Goal: Task Accomplishment & Management: Manage account settings

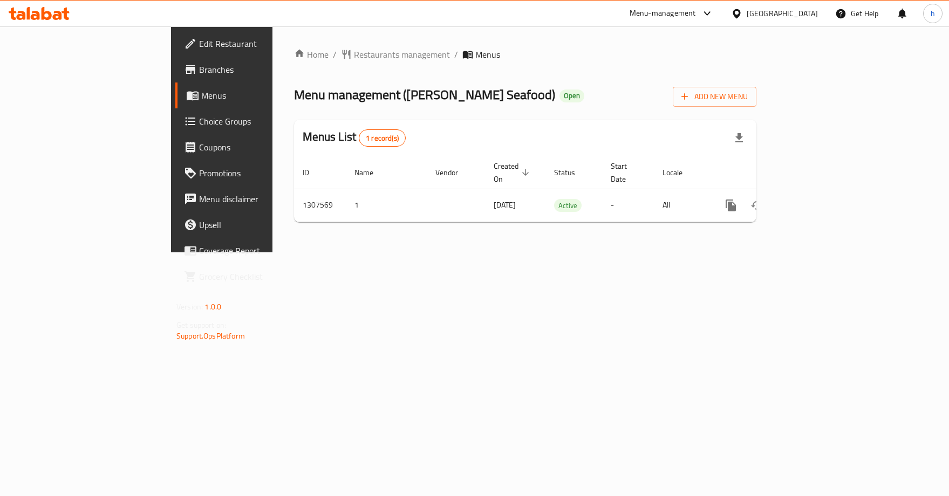
click at [199, 124] on span "Choice Groups" at bounding box center [260, 121] width 122 height 13
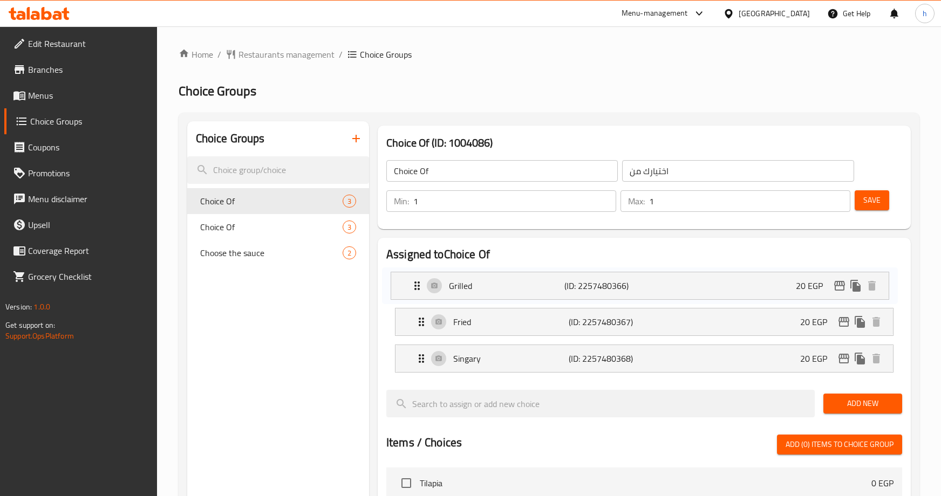
drag, startPoint x: 418, startPoint y: 286, endPoint x: 416, endPoint y: 297, distance: 10.9
click at [415, 296] on nav "Grilled (ID: 2257480366) 20 EGP Name (En) Grilled Name (En) Name (Ar) مشوي Name…" at bounding box center [644, 322] width 516 height 119
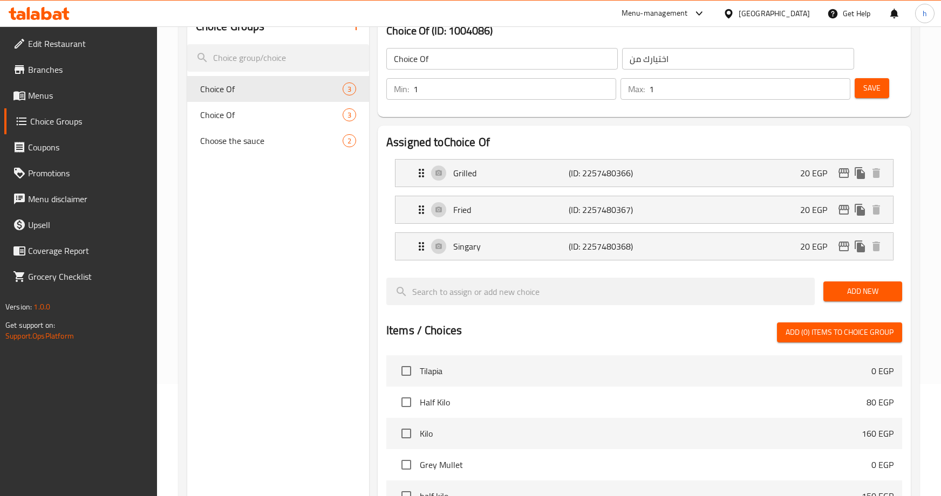
scroll to position [54, 0]
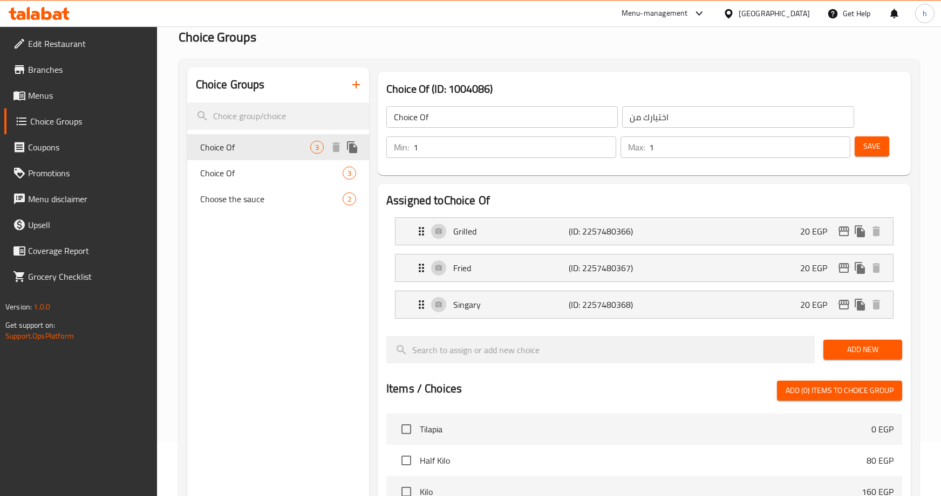
click at [220, 148] on span "Choice Of" at bounding box center [255, 147] width 110 height 13
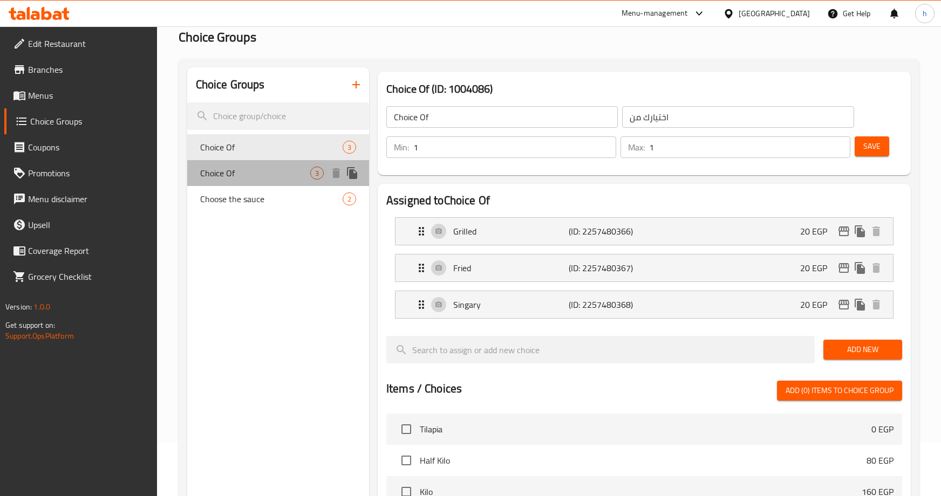
click at [239, 164] on div "Choice Of 3" at bounding box center [278, 173] width 182 height 26
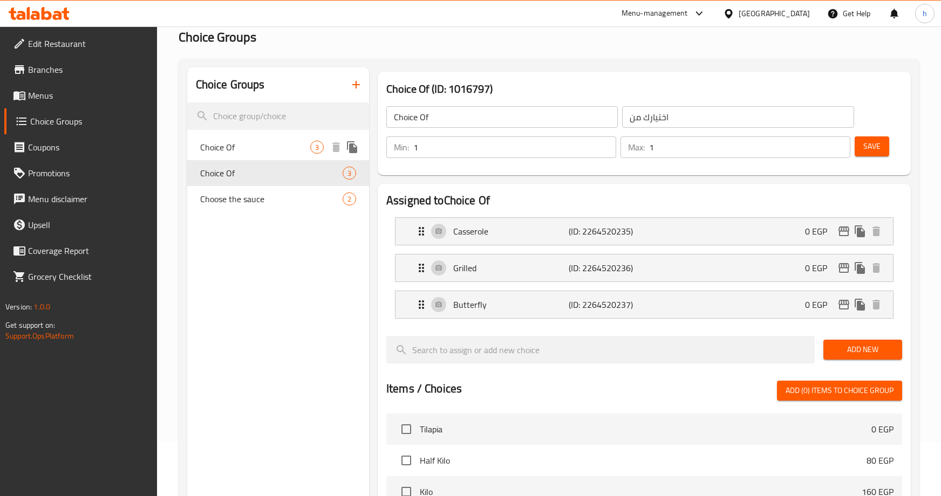
click at [234, 151] on span "Choice Of" at bounding box center [255, 147] width 110 height 13
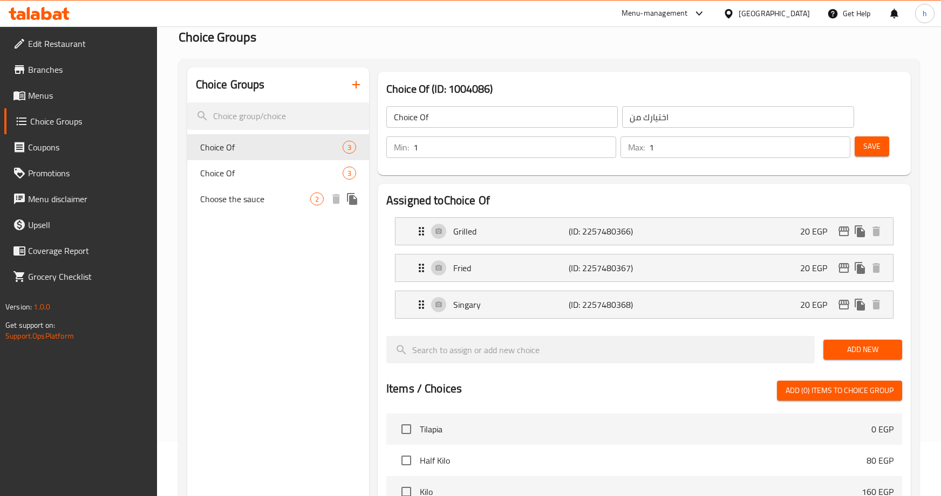
click at [247, 202] on span "Choose the sauce" at bounding box center [255, 199] width 110 height 13
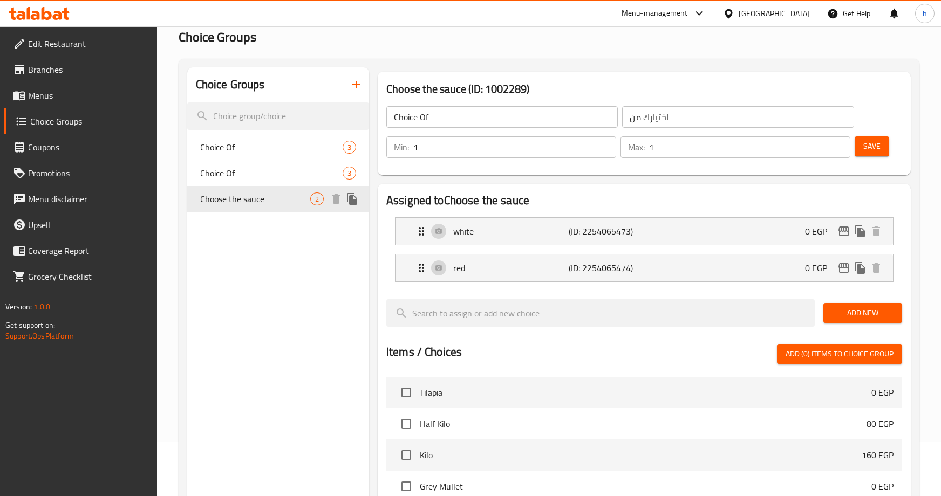
type input "Choose the sauce"
type input "اختر الصوص"
click at [242, 173] on span "Choice Of" at bounding box center [255, 173] width 110 height 13
type input "Choice Of"
type input "اختيارك من"
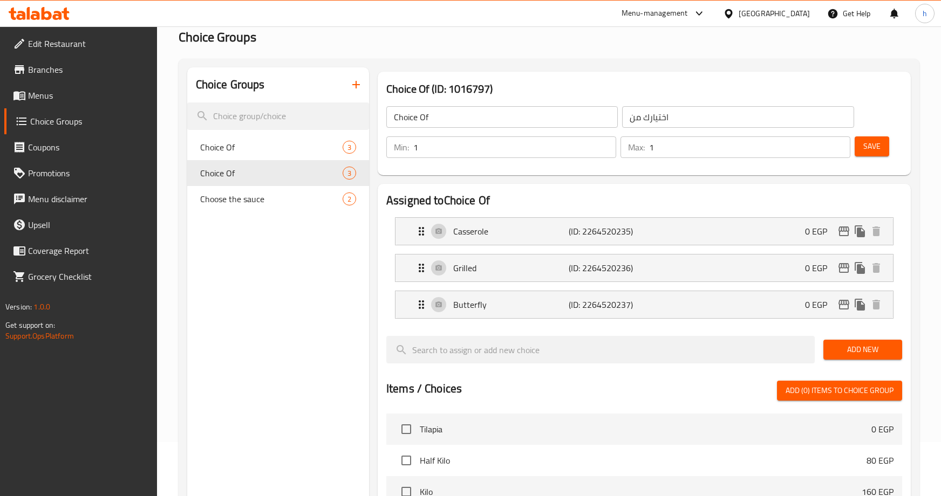
click at [254, 251] on div "Choice Groups Choice Of 3 Choice Of 3 Choose the sauce 2" at bounding box center [278, 431] width 182 height 728
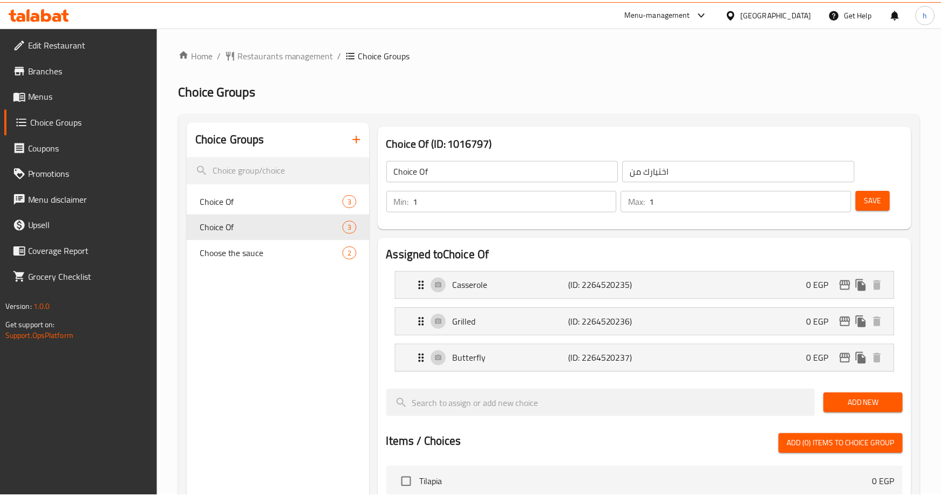
scroll to position [384, 0]
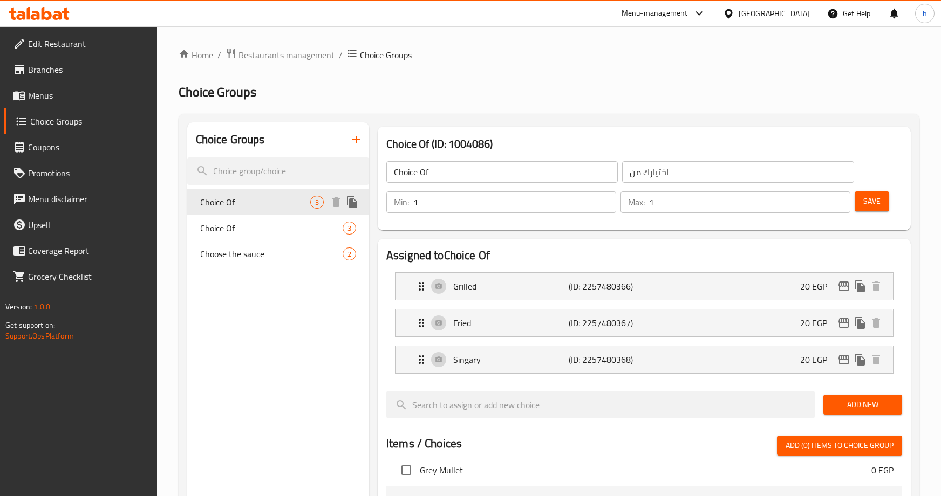
click at [223, 202] on span "Choice Of" at bounding box center [255, 202] width 110 height 13
click at [228, 220] on div "Choice Of 3" at bounding box center [278, 228] width 182 height 26
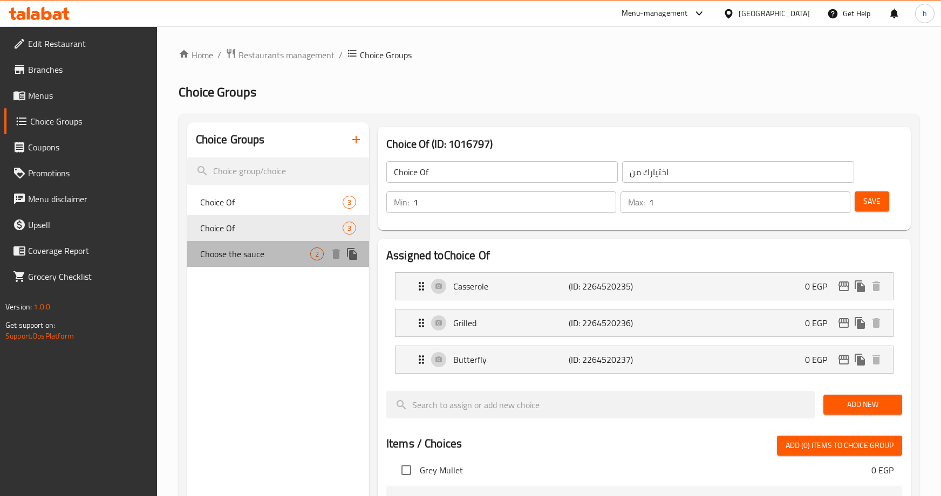
click at [228, 248] on span "Choose the sauce" at bounding box center [255, 254] width 110 height 13
type input "Choose the sauce"
type input "اختر الصوص"
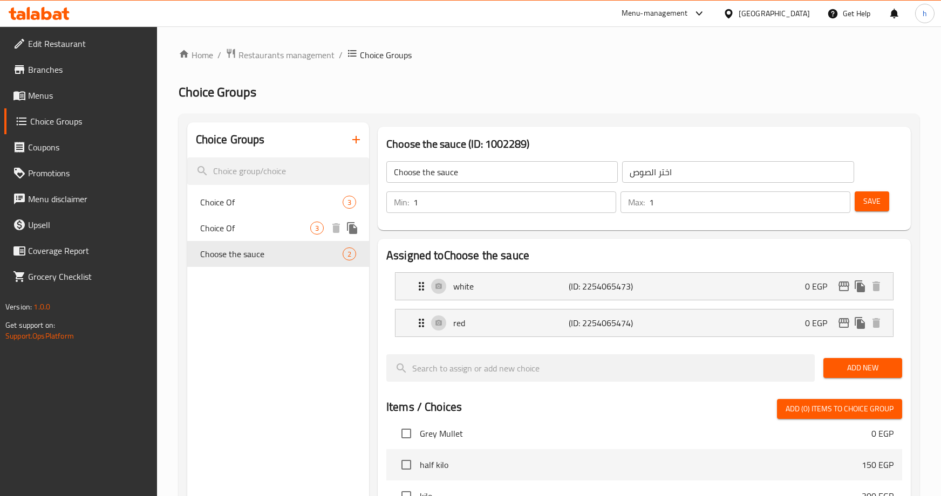
click at [230, 237] on div "Choice Of 3" at bounding box center [278, 228] width 182 height 26
type input "Choice Of"
type input "اختيارك من"
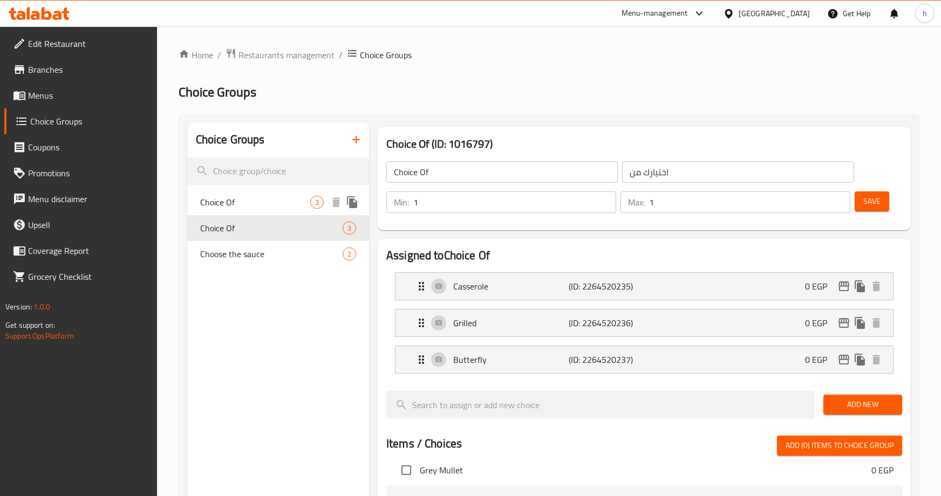
click at [236, 208] on span "Choice Of" at bounding box center [255, 202] width 110 height 13
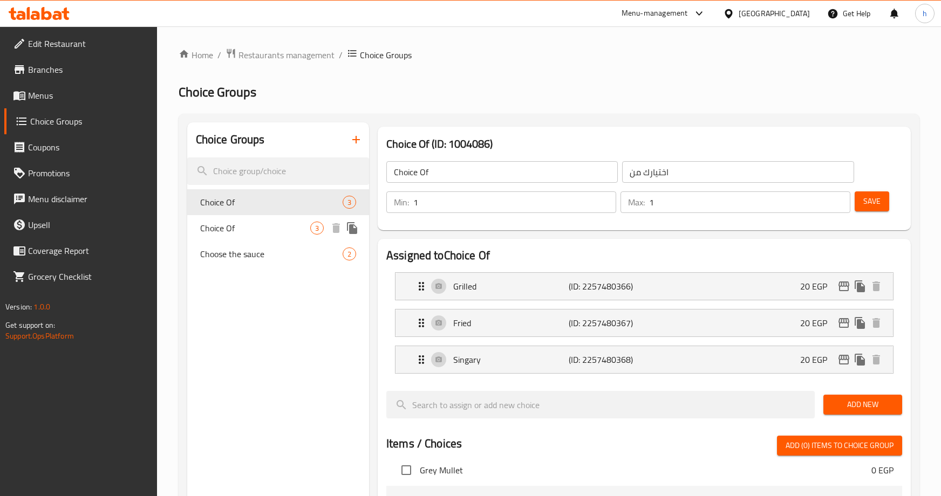
click at [253, 227] on span "Choice Of" at bounding box center [255, 228] width 110 height 13
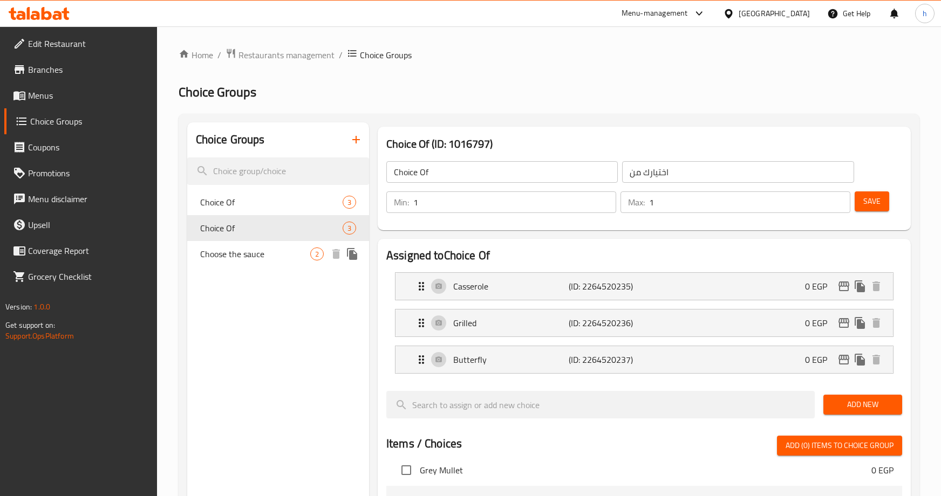
click at [247, 258] on span "Choose the sauce" at bounding box center [255, 254] width 110 height 13
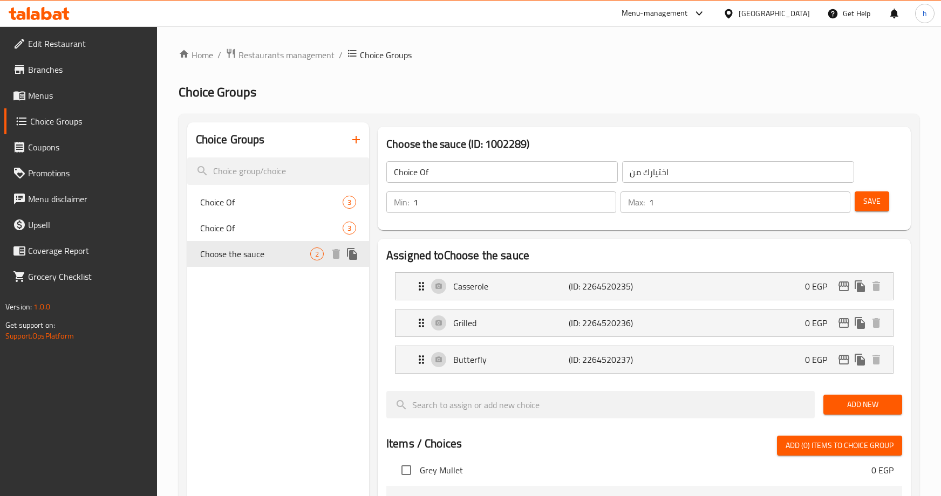
type input "Choose the sauce"
type input "اختر الصوص"
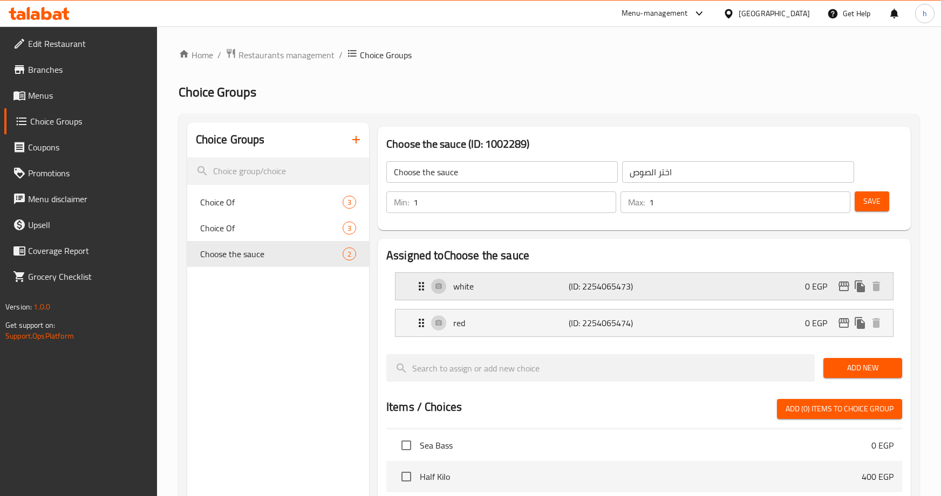
scroll to position [532, 0]
click at [221, 208] on span "Choice Of" at bounding box center [255, 202] width 110 height 13
type input "Choice Of"
type input "اختيارك من"
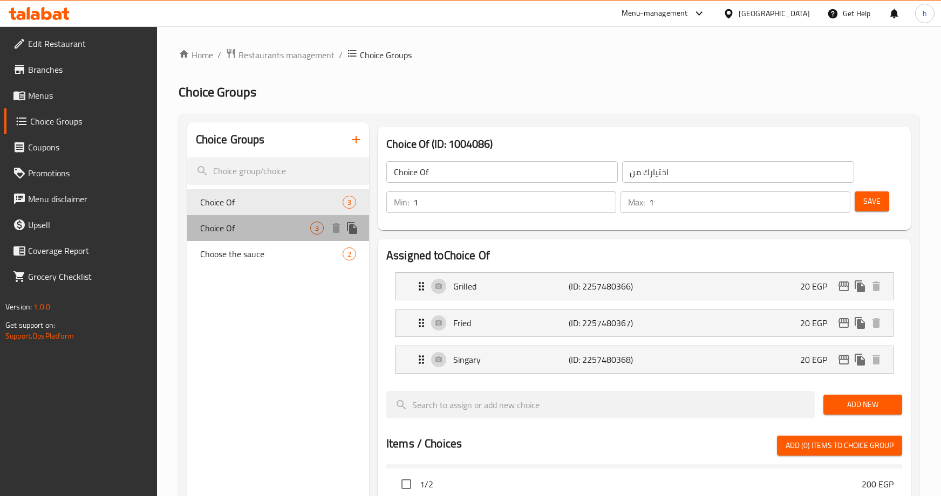
click at [245, 230] on span "Choice Of" at bounding box center [255, 228] width 110 height 13
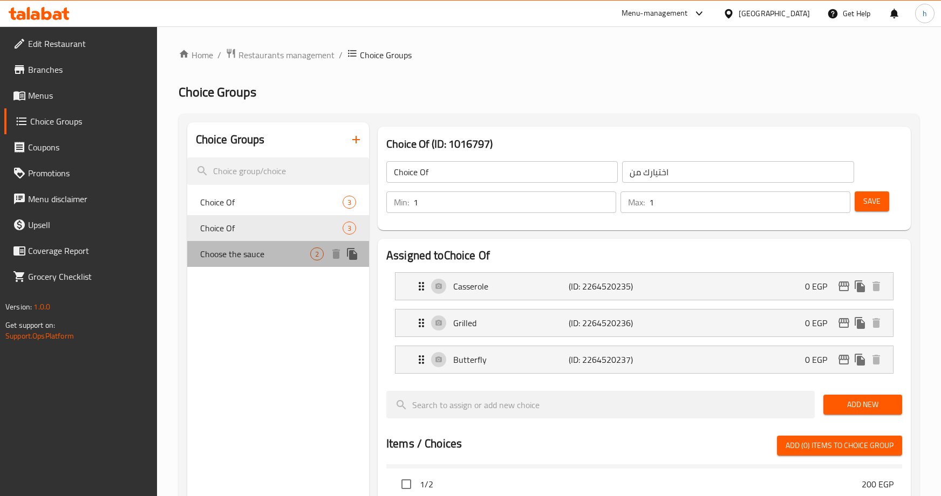
click at [239, 254] on span "Choose the sauce" at bounding box center [255, 254] width 110 height 13
type input "Choose the sauce"
type input "اختر الصوص"
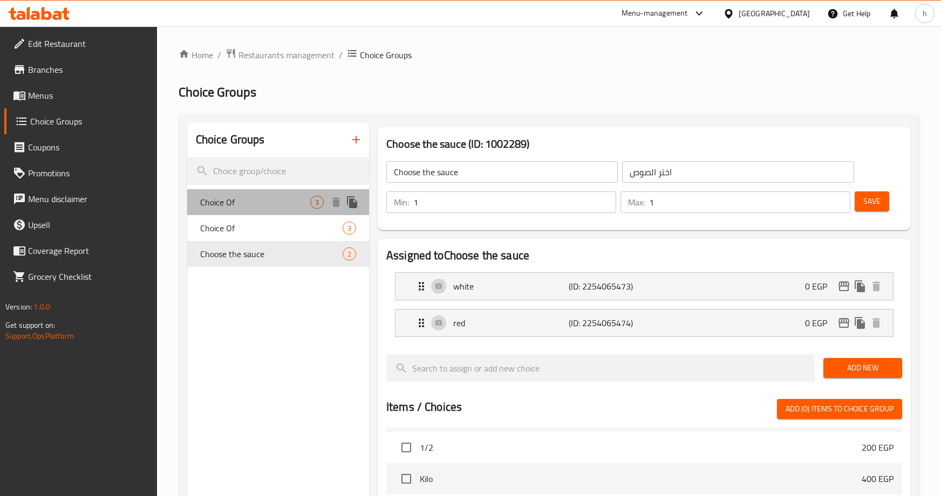
click at [218, 201] on span "Choice Of" at bounding box center [255, 202] width 110 height 13
type input "Choice Of"
type input "اختيارك من"
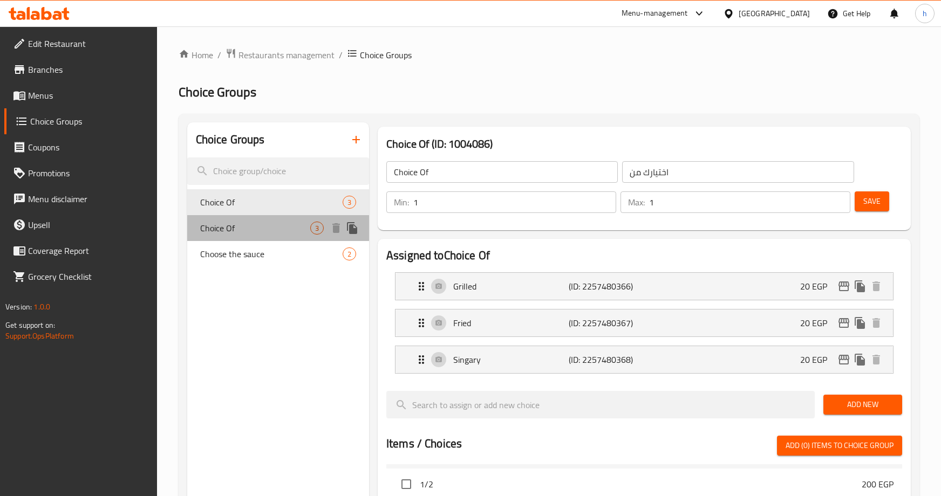
click at [228, 224] on span "Choice Of" at bounding box center [255, 228] width 110 height 13
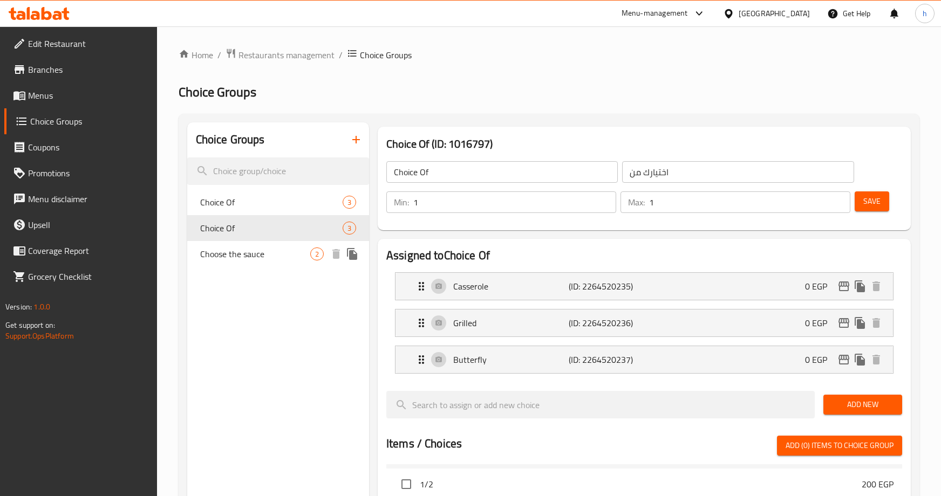
click at [234, 254] on span "Choose the sauce" at bounding box center [255, 254] width 110 height 13
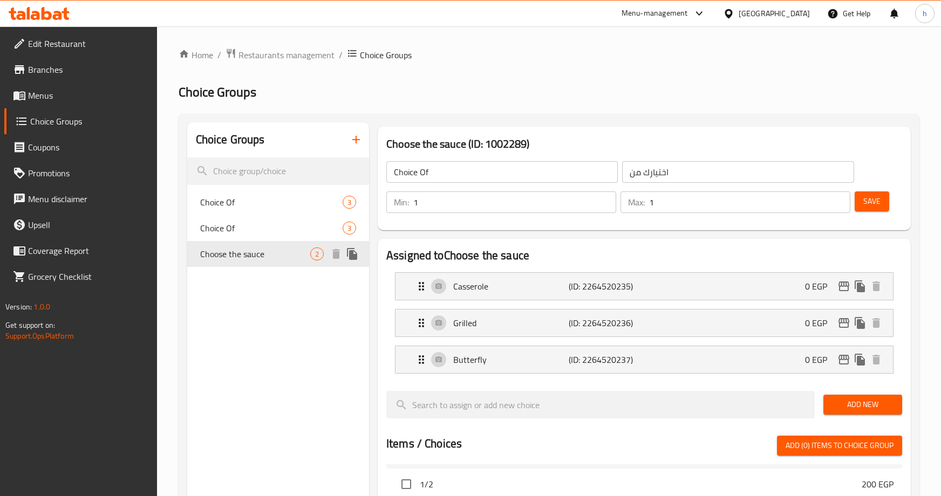
type input "Choose the sauce"
type input "اختر الصوص"
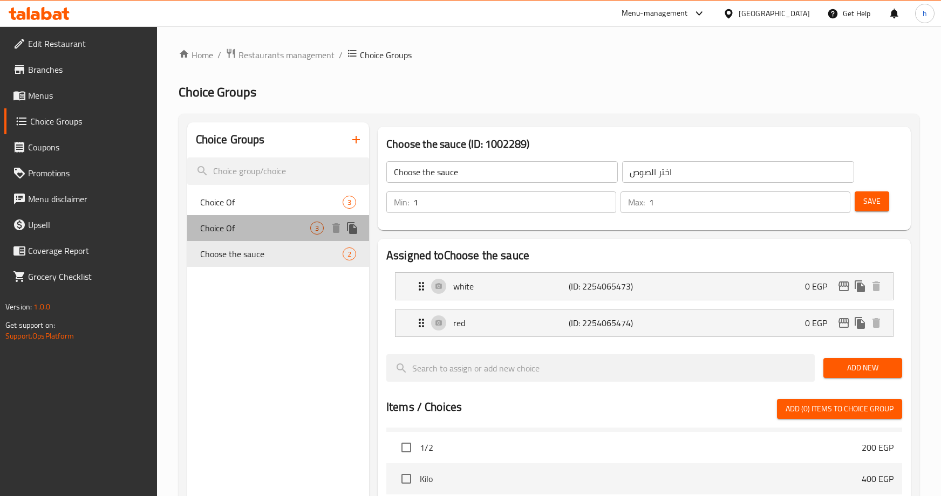
click at [220, 234] on span "Choice Of" at bounding box center [255, 228] width 110 height 13
type input "Choice Of"
type input "اختيارك من"
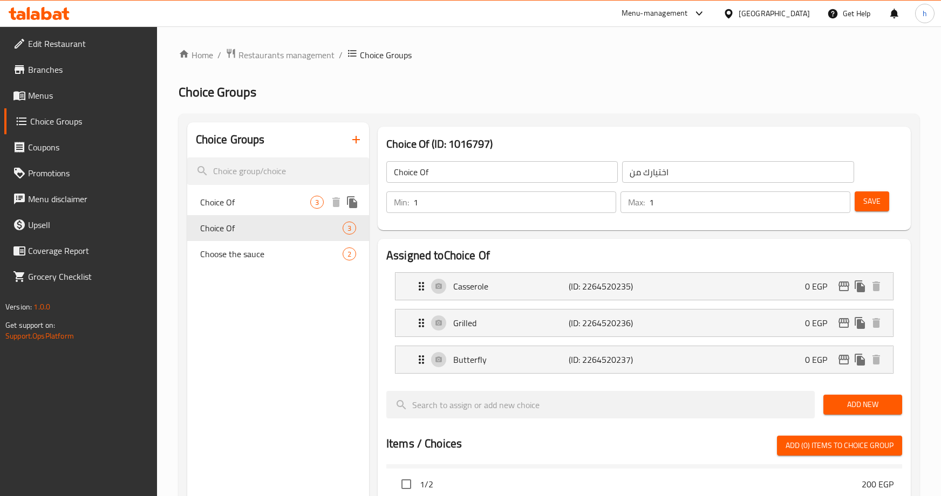
click at [231, 201] on span "Choice Of" at bounding box center [255, 202] width 110 height 13
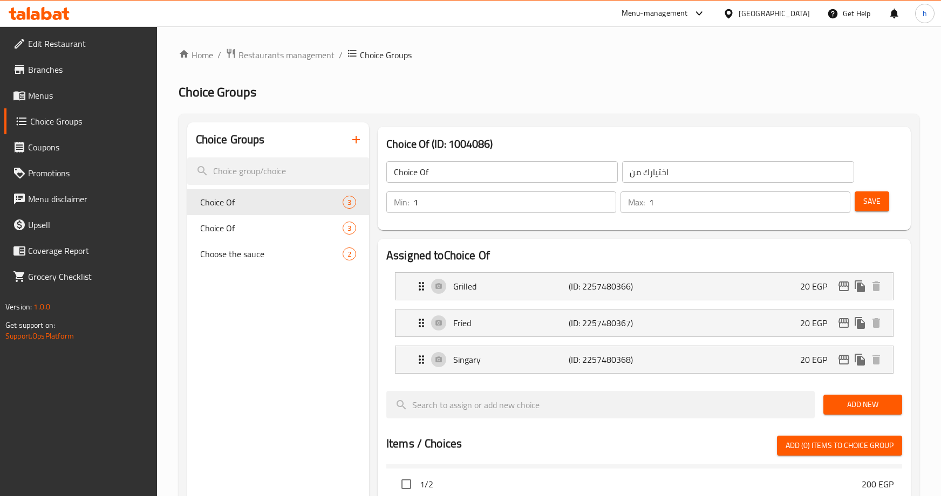
click at [231, 297] on div "Choice Groups Choice Of 3 Choice Of 3 Choose the sauce 2" at bounding box center [278, 486] width 182 height 728
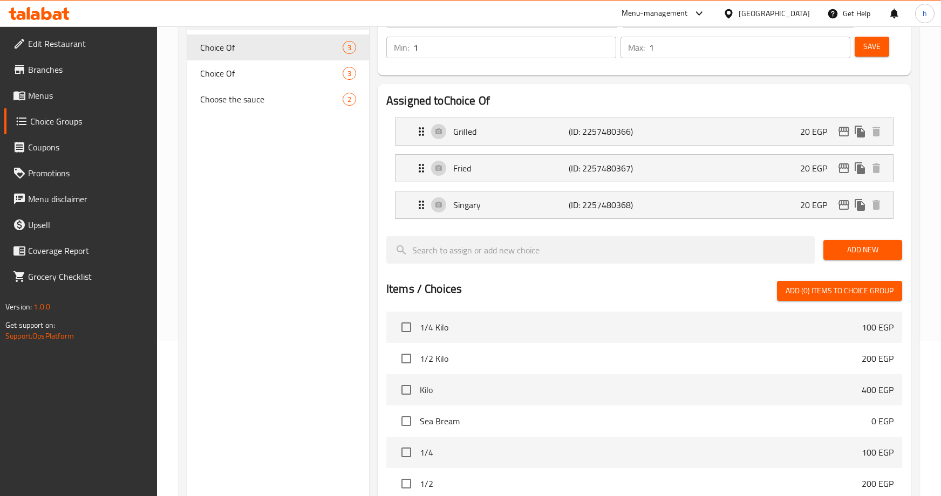
scroll to position [115, 0]
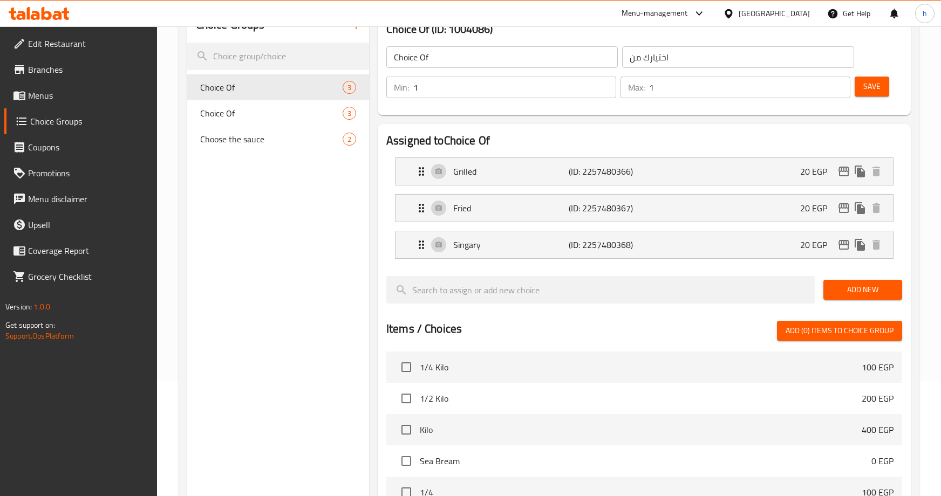
click at [39, 93] on span "Menus" at bounding box center [88, 95] width 120 height 13
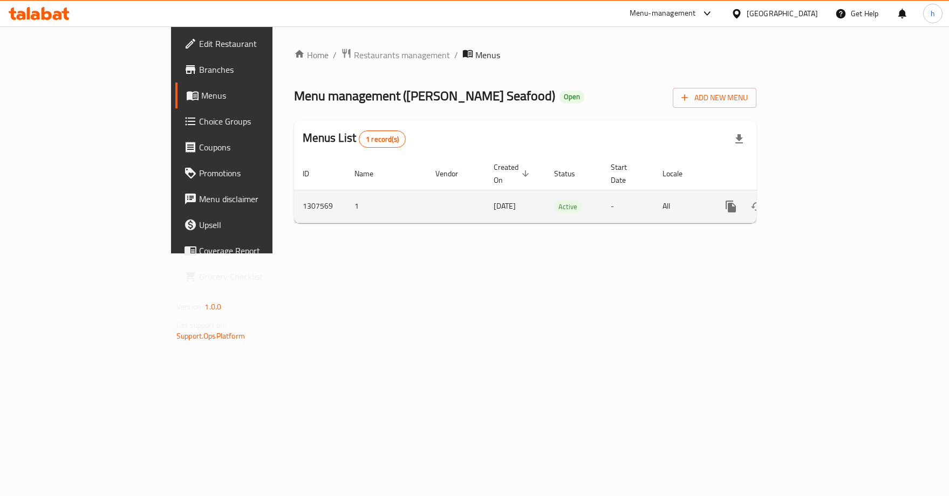
click at [822, 194] on link "enhanced table" at bounding box center [809, 207] width 26 height 26
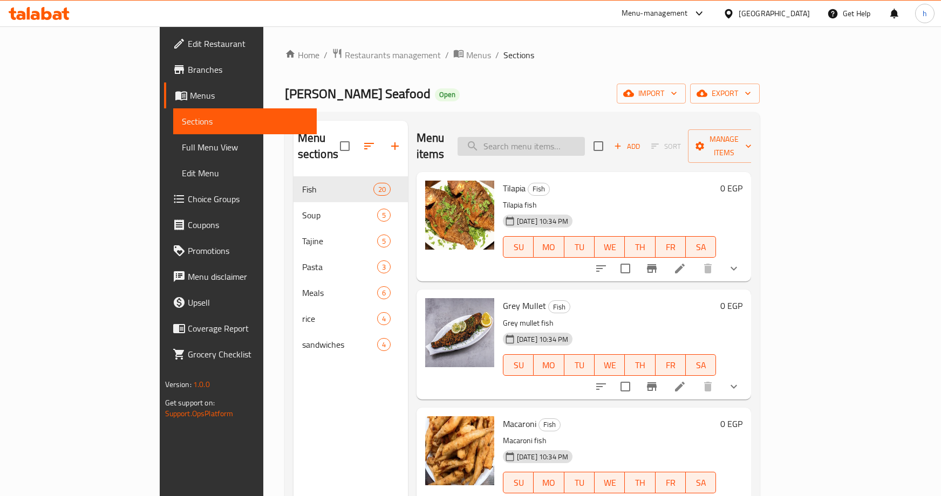
click at [556, 140] on input "search" at bounding box center [520, 146] width 127 height 19
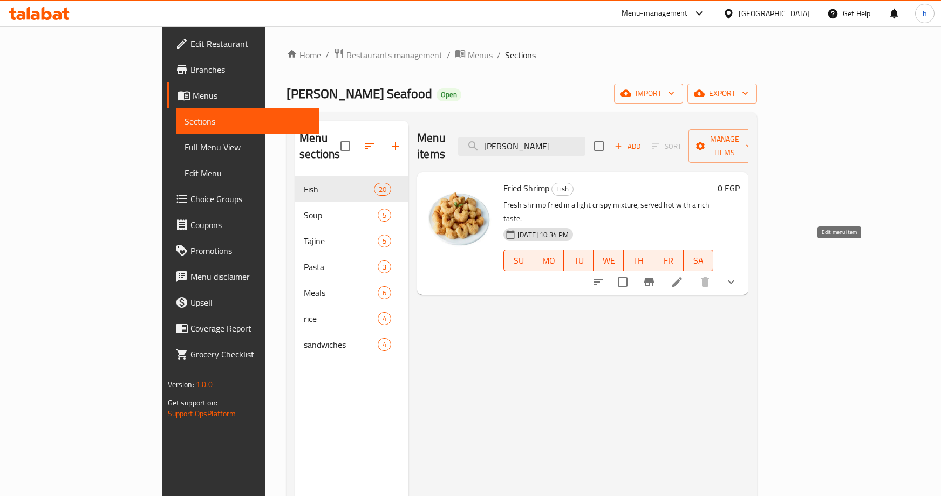
type input "جمبري مقلي"
click at [684, 276] on icon at bounding box center [677, 282] width 13 height 13
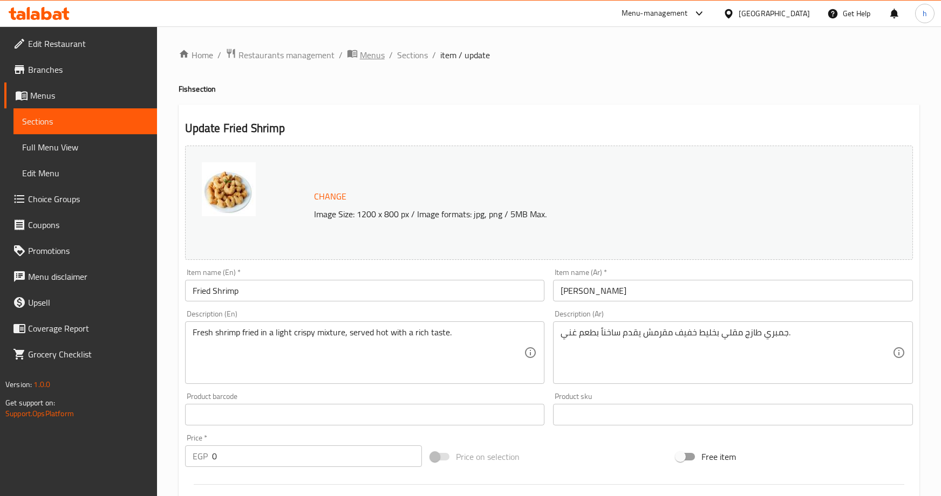
click at [371, 52] on span "Menus" at bounding box center [372, 55] width 25 height 13
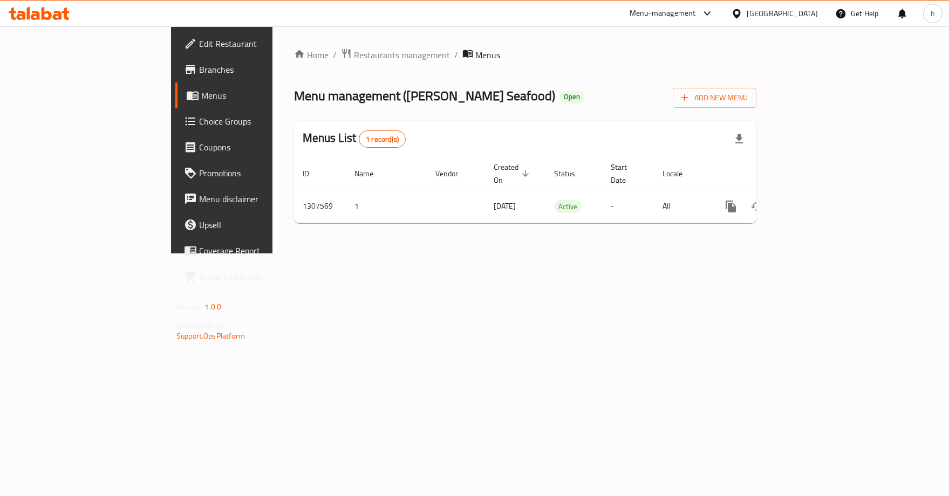
click at [201, 101] on span "Menus" at bounding box center [261, 95] width 120 height 13
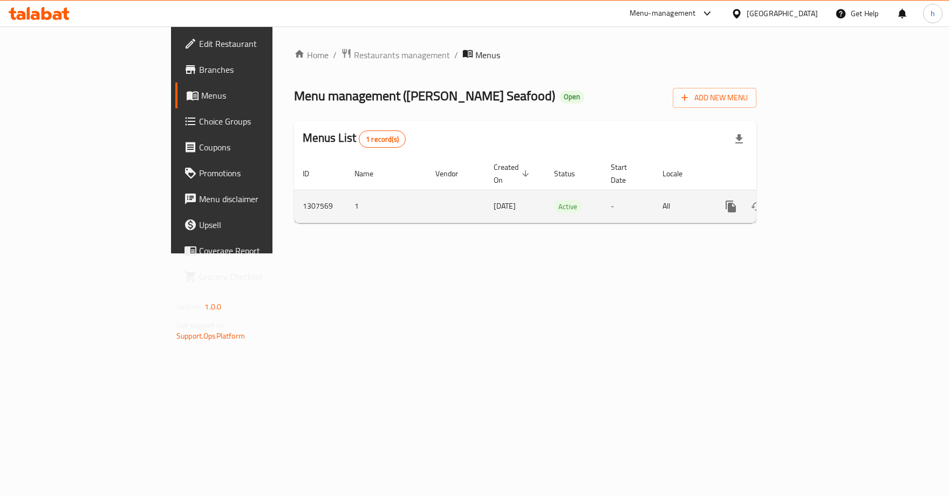
click at [294, 199] on td "1307569" at bounding box center [320, 206] width 52 height 33
click at [822, 195] on link "enhanced table" at bounding box center [809, 207] width 26 height 26
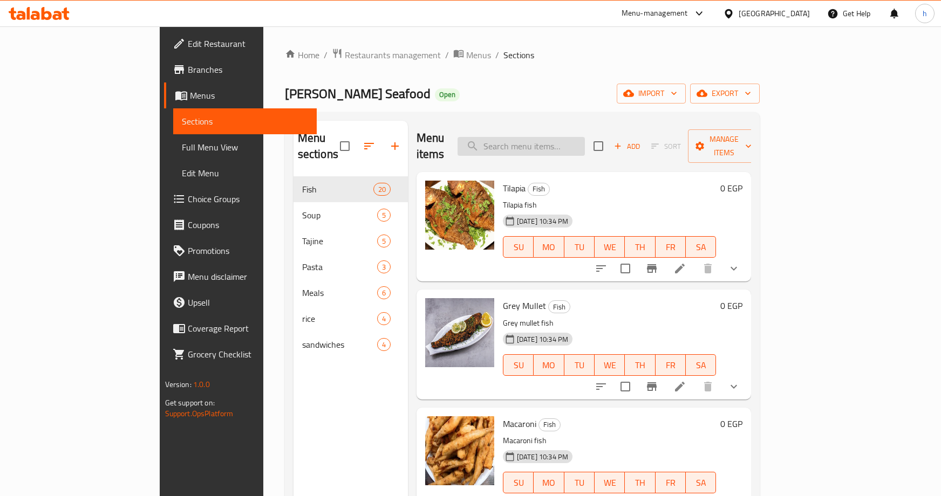
click at [551, 140] on input "search" at bounding box center [520, 146] width 127 height 19
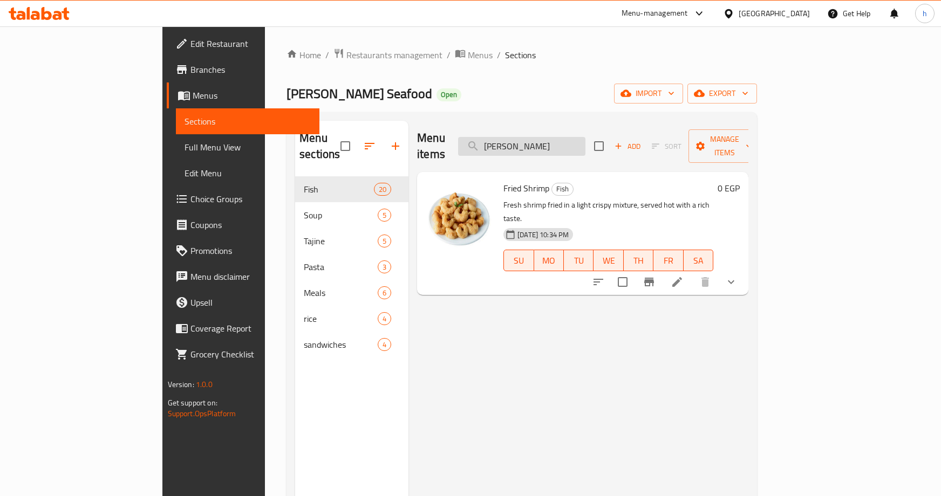
type input "جمبري مقلي"
click at [541, 181] on h6 "Fried Shrimp Fish" at bounding box center [608, 188] width 210 height 15
click at [452, 196] on img at bounding box center [460, 215] width 69 height 69
click at [426, 222] on img at bounding box center [460, 215] width 69 height 69
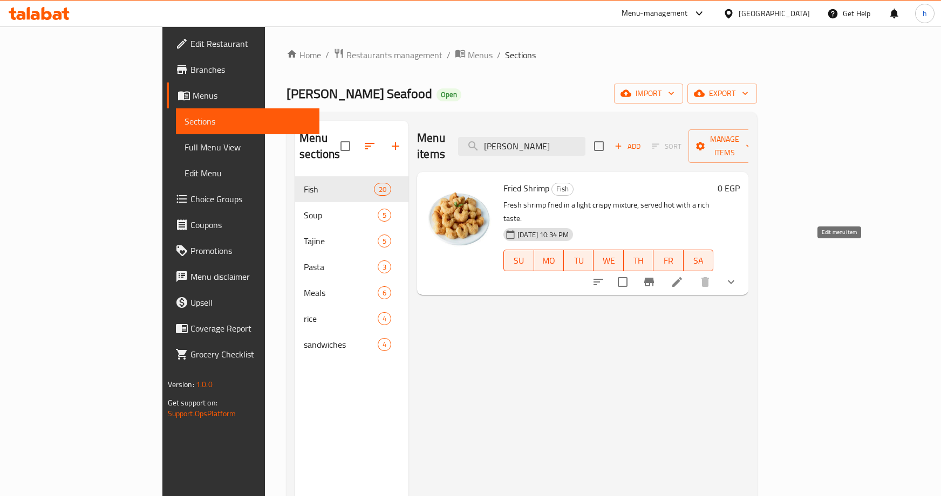
click at [682, 277] on icon at bounding box center [677, 282] width 10 height 10
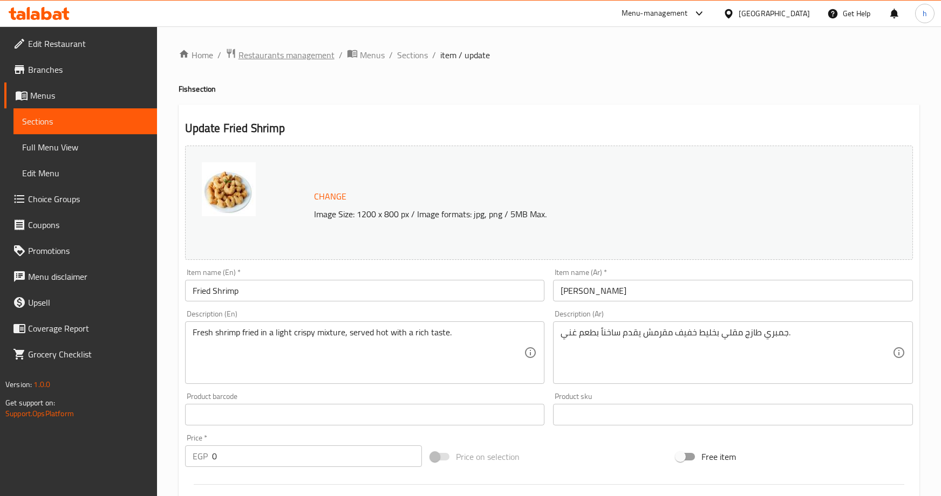
click at [280, 54] on span "Restaurants management" at bounding box center [286, 55] width 96 height 13
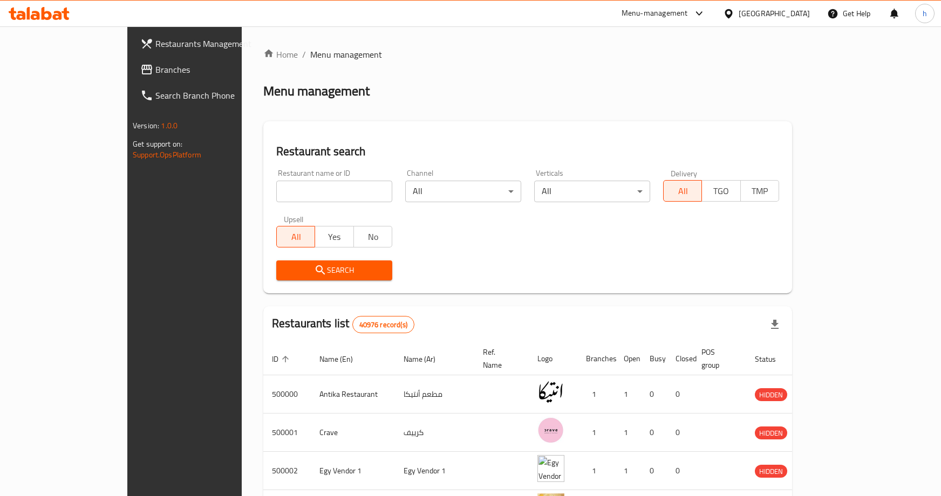
click at [155, 75] on span "Branches" at bounding box center [215, 69] width 120 height 13
